Goal: Task Accomplishment & Management: Complete application form

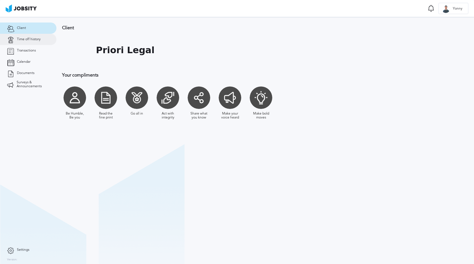
click at [27, 39] on span "Time off history" at bounding box center [29, 40] width 24 height 4
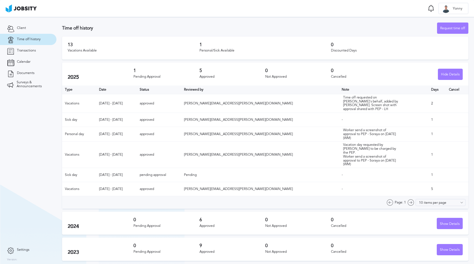
click at [265, 21] on section "Time off history Request time off 13 Vacations Available 1 Personal/Sick Availa…" at bounding box center [264, 179] width 417 height 325
click at [344, 32] on div "Time off history Request time off" at bounding box center [265, 28] width 406 height 11
drag, startPoint x: 70, startPoint y: 47, endPoint x: 89, endPoint y: 47, distance: 19.2
click at [87, 47] on h3 "13" at bounding box center [134, 44] width 132 height 5
click at [125, 49] on div "Vacations Available" at bounding box center [134, 51] width 132 height 4
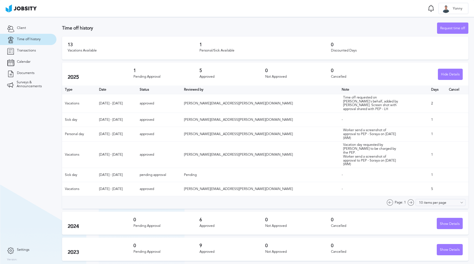
click at [184, 26] on h3 "Time off history" at bounding box center [249, 28] width 375 height 5
click at [112, 45] on h3 "13" at bounding box center [134, 44] width 132 height 5
click at [449, 21] on section "Time off history Request time off 13 Vacations Available 1 Personal/Sick Availa…" at bounding box center [264, 179] width 417 height 325
click at [449, 24] on div "Request time off" at bounding box center [452, 28] width 31 height 11
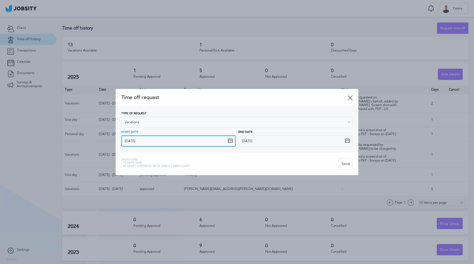
click at [152, 143] on input "[DATE]" at bounding box center [178, 141] width 114 height 11
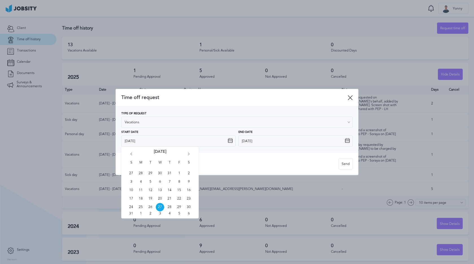
click at [189, 154] on icon "Go forward 1 month" at bounding box center [188, 155] width 5 height 5
click at [141, 190] on span "15" at bounding box center [140, 190] width 8 height 8
type input "[DATE]"
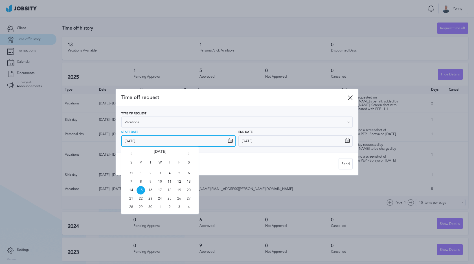
click at [177, 139] on input "[DATE]" at bounding box center [178, 141] width 114 height 11
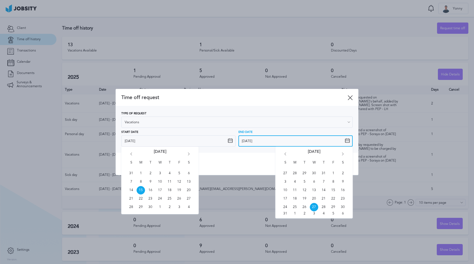
click at [272, 142] on input "[DATE]" at bounding box center [295, 141] width 114 height 11
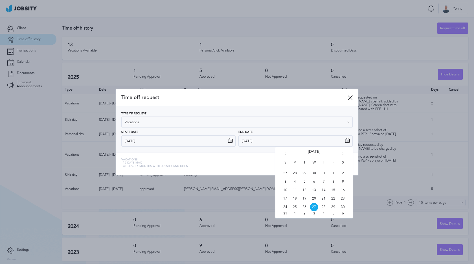
click at [343, 153] on icon "Go forward 1 month" at bounding box center [342, 155] width 5 height 5
click at [284, 151] on div "S M T W T F S 28 29 30 1 2 3 4 5 6 7 8 9 10 11 12 13 14 15 16 17 18 19 20 21 22…" at bounding box center [313, 181] width 77 height 68
click at [284, 153] on icon "Go back 1 month" at bounding box center [285, 155] width 5 height 5
click at [296, 192] on span "15" at bounding box center [294, 190] width 8 height 8
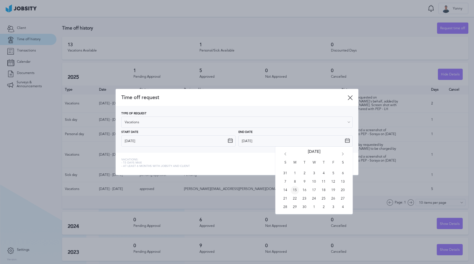
type input "[DATE]"
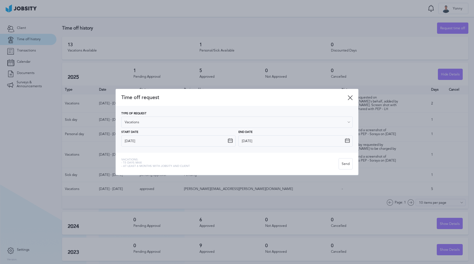
click at [264, 160] on div "Vacations: - 15 days max - At least 6 months with jobsity and client" at bounding box center [229, 163] width 217 height 11
click at [345, 167] on div "Send" at bounding box center [346, 164] width 14 height 11
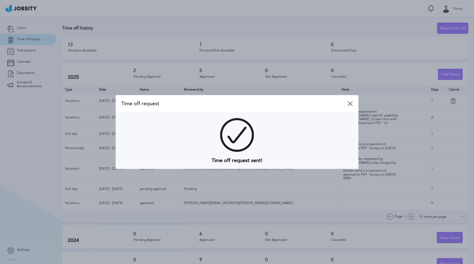
click at [316, 38] on div at bounding box center [237, 132] width 474 height 264
